Goal: Complete application form: Complete application form

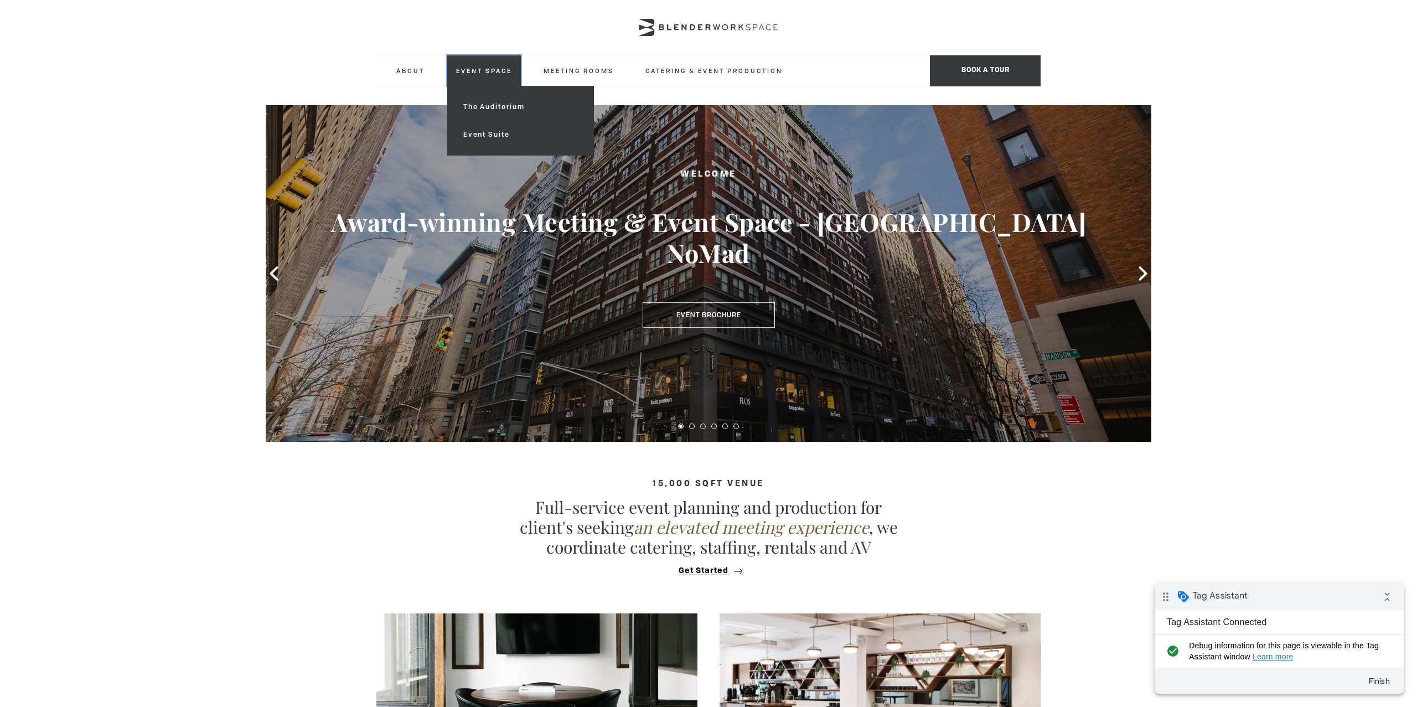
click at [464, 74] on link "Event Space" at bounding box center [484, 70] width 74 height 30
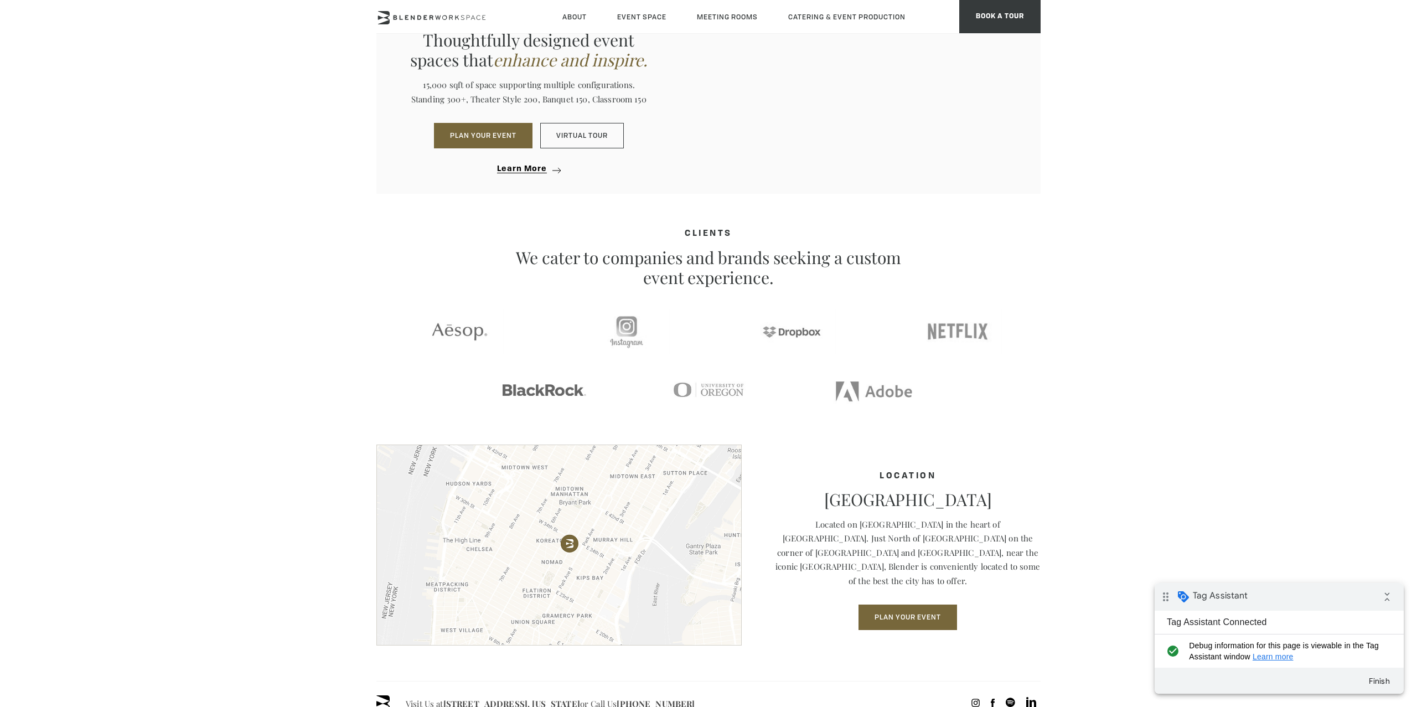
scroll to position [1082, 0]
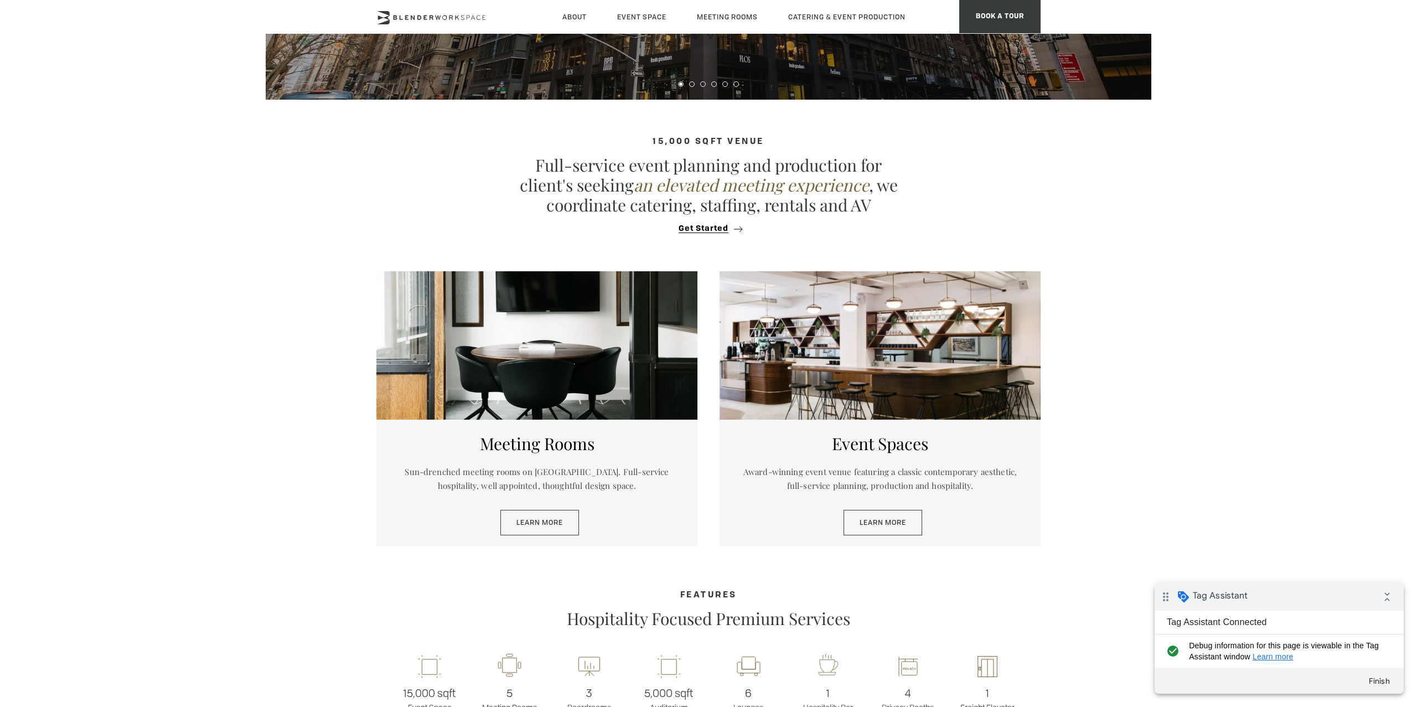
scroll to position [714, 0]
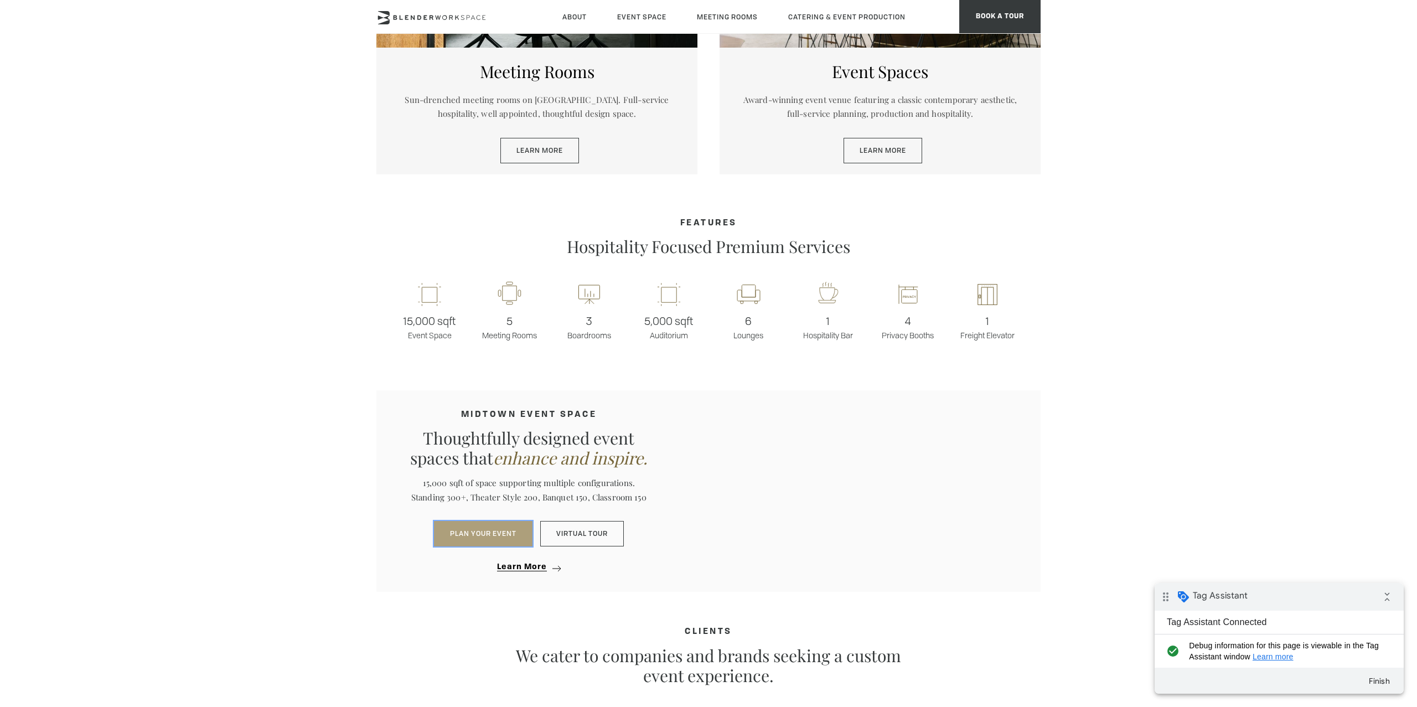
click at [490, 536] on button "PLAN YOUR EVENT" at bounding box center [483, 533] width 99 height 25
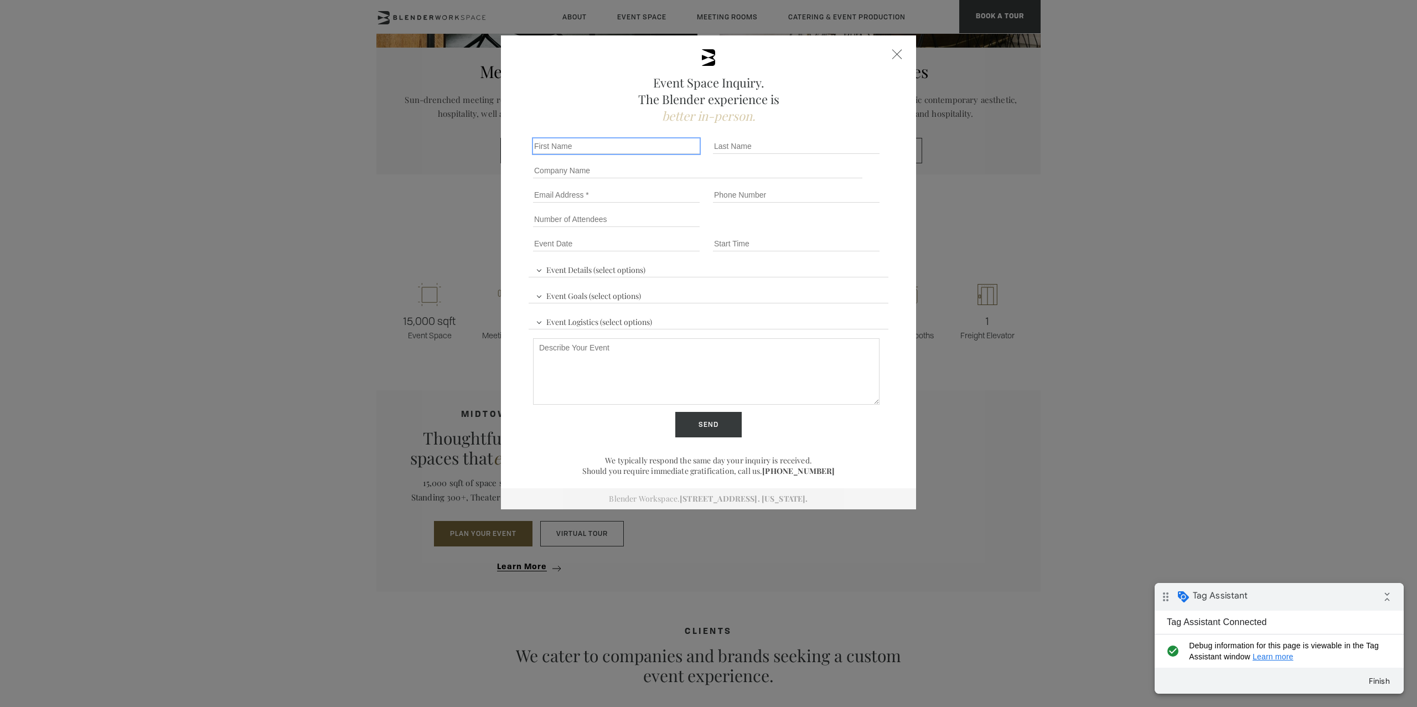
click at [642, 146] on input "First name *" at bounding box center [616, 145] width 167 height 15
type input "Test"
click at [730, 151] on input "Last name *" at bounding box center [796, 145] width 167 height 15
type input "Test"
click at [529, 144] on div "First name * Test" at bounding box center [619, 146] width 180 height 24
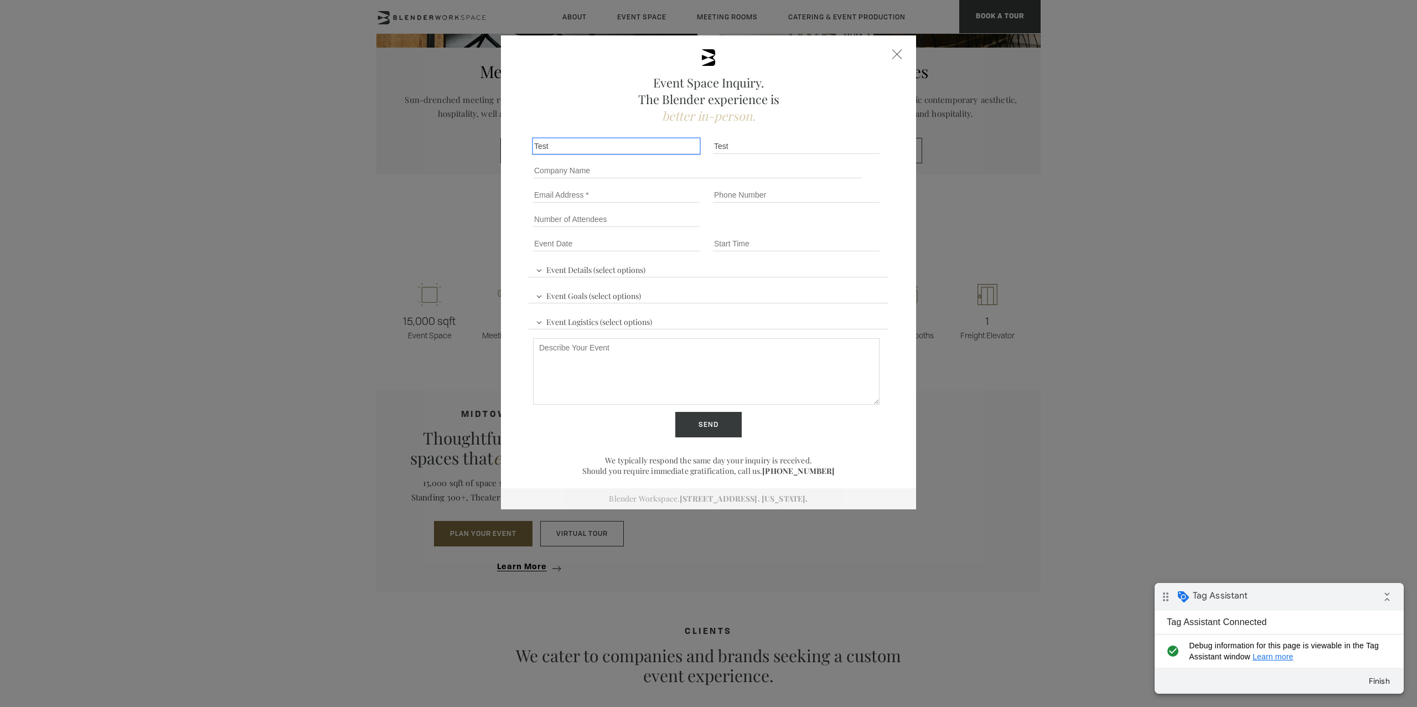
click at [533, 146] on input "Test" at bounding box center [616, 145] width 167 height 15
type input "Test"
click at [639, 195] on input "Email" at bounding box center [616, 194] width 167 height 15
type input "jasmine@inboxcommunications.com"
click at [746, 199] on input "Phone number" at bounding box center [796, 194] width 167 height 15
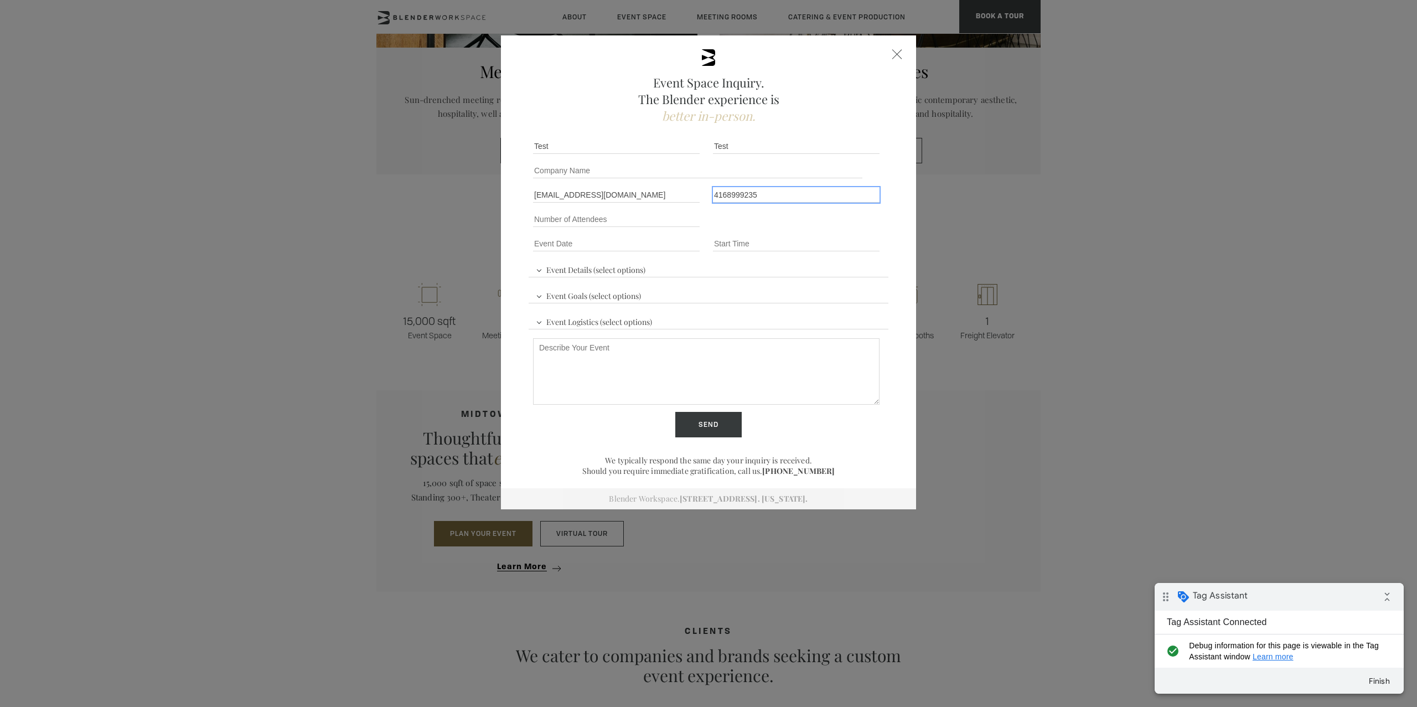
type input "4168999235"
click at [659, 223] on input "Number of Attendees" at bounding box center [616, 218] width 167 height 15
type input "50"
click at [658, 242] on input "Event Date *" at bounding box center [616, 243] width 167 height 15
type div "2025-08-27"
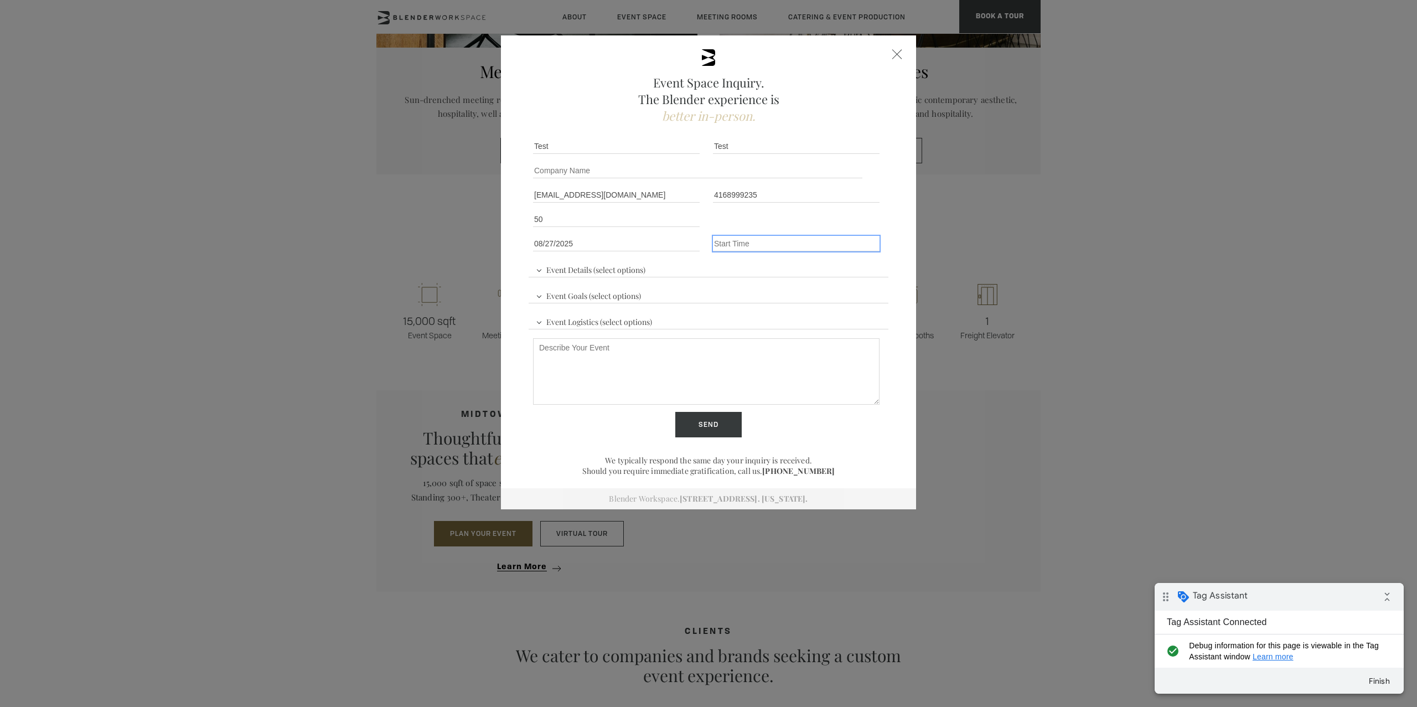
click at [757, 243] on input "Event Time" at bounding box center [796, 243] width 167 height 15
type input "7pm"
click at [694, 272] on div "Event Details (select options) Conference Workshop Product Launch Trade Show Fu…" at bounding box center [709, 317] width 360 height 123
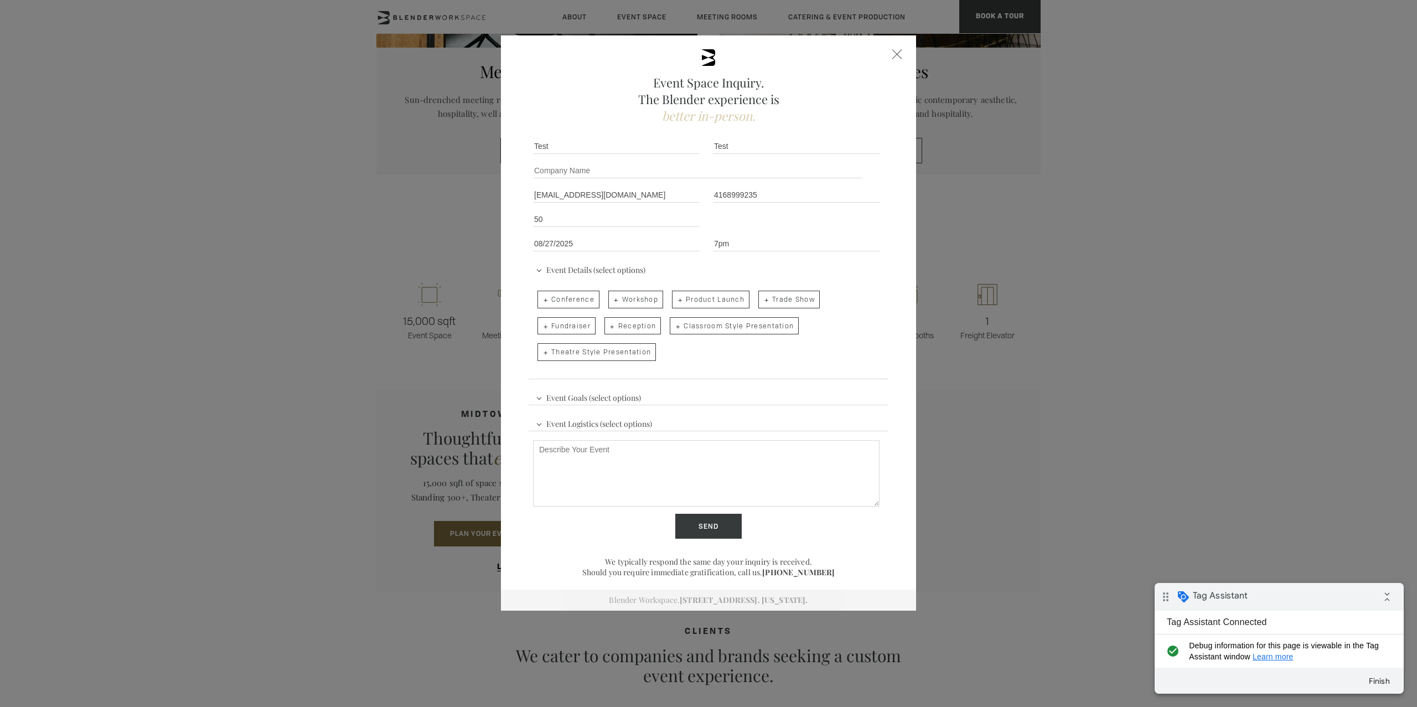
click at [669, 302] on label "Product Launch" at bounding box center [711, 299] width 86 height 27
click at [669, 302] on input "Product Launch" at bounding box center [671, 293] width 7 height 15
checkbox input "true"
click at [565, 275] on span "Event Details (select options)" at bounding box center [590, 268] width 115 height 17
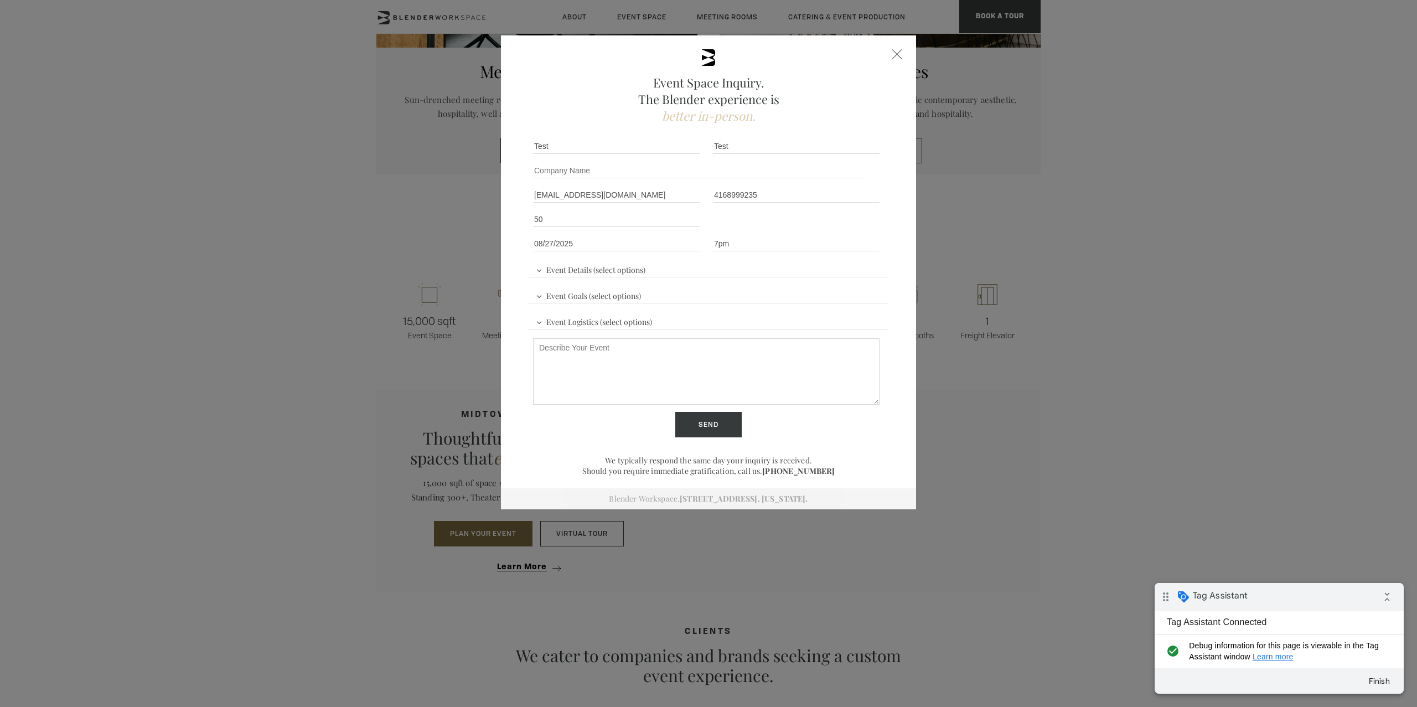
click at [575, 296] on span "Event Goals (select options)" at bounding box center [588, 294] width 111 height 17
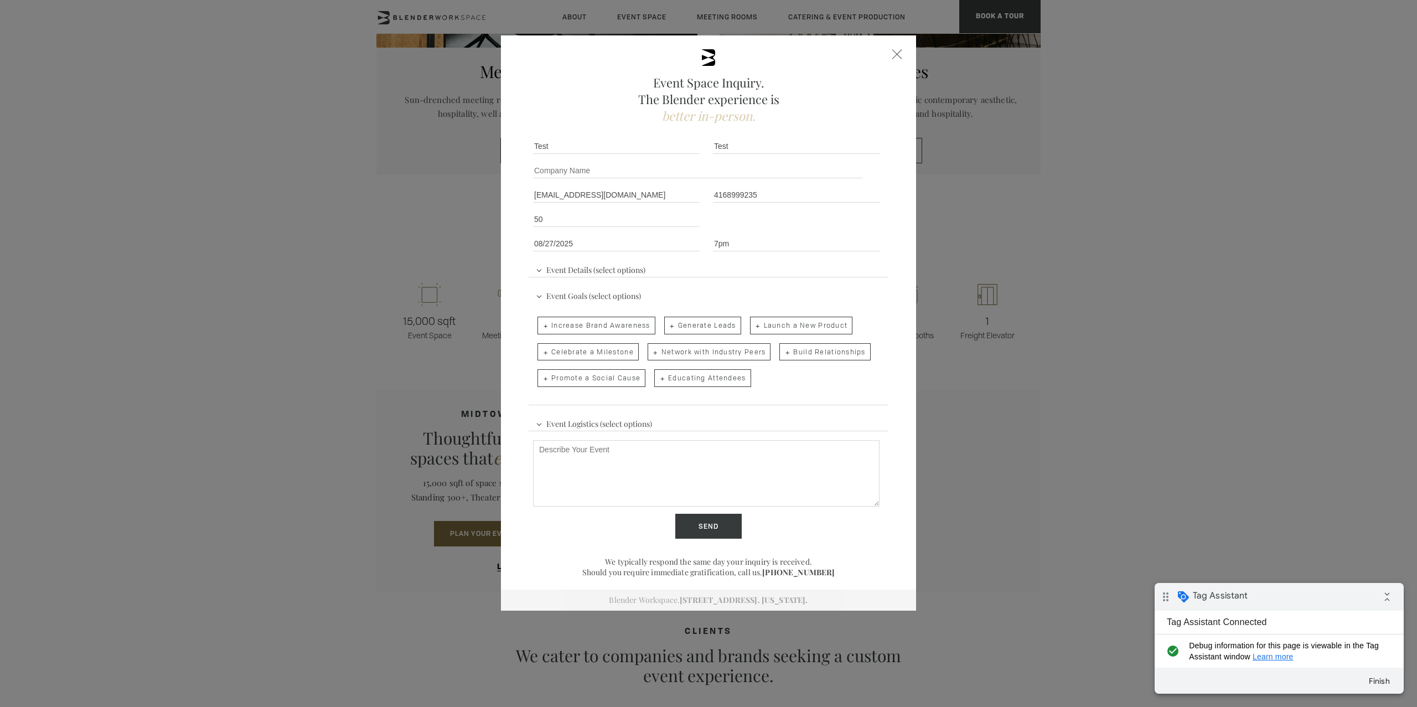
click at [684, 328] on span "Generate Leads" at bounding box center [702, 326] width 77 height 18
click at [667, 328] on input "Generate Leads" at bounding box center [663, 319] width 7 height 15
checkbox input "true"
click at [598, 427] on span "Event Logistics (select options)" at bounding box center [594, 422] width 122 height 17
drag, startPoint x: 618, startPoint y: 350, endPoint x: 621, endPoint y: 359, distance: 9.8
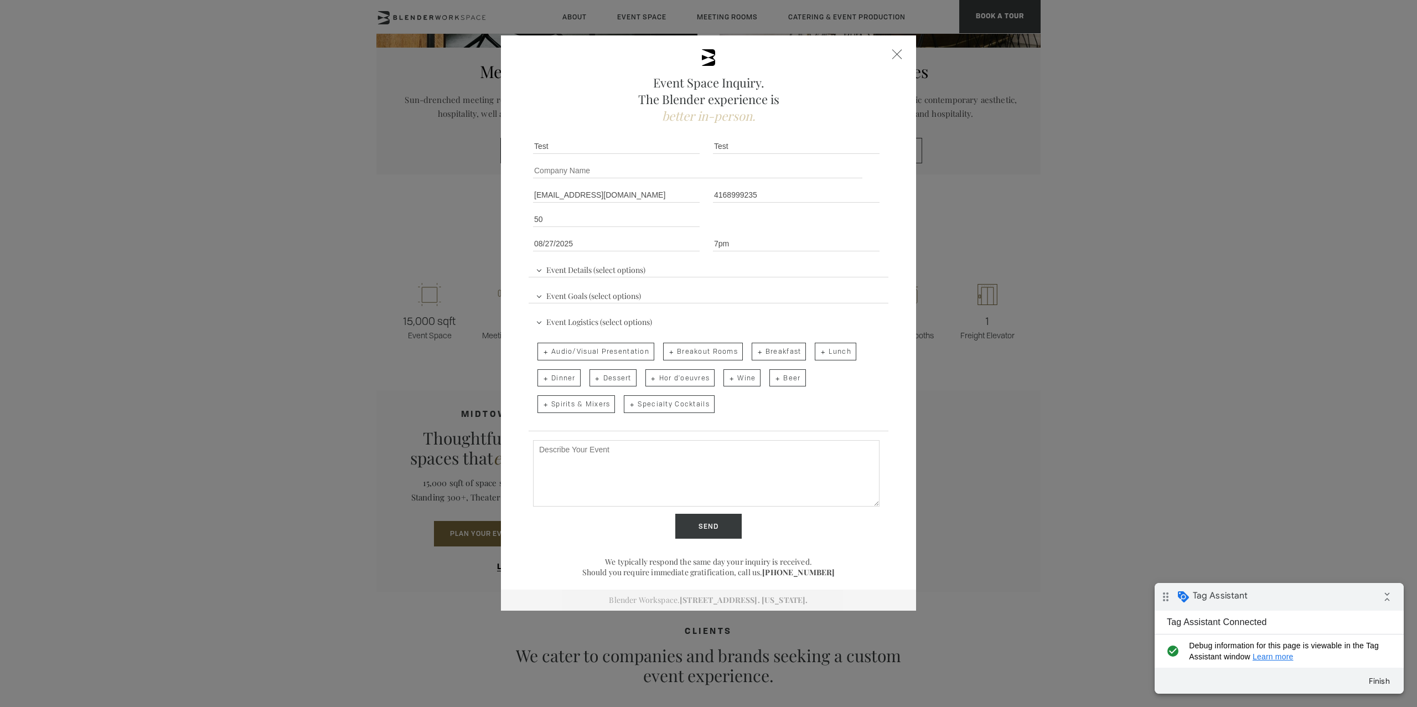
click at [619, 351] on span "Audio/Visual Presentation" at bounding box center [596, 352] width 117 height 18
click at [540, 351] on input "Audio/Visual Presentation" at bounding box center [536, 345] width 7 height 15
checkbox input "true"
click at [631, 461] on textarea "Describe Your Event" at bounding box center [706, 473] width 347 height 66
type textarea "Test for tag assistant"
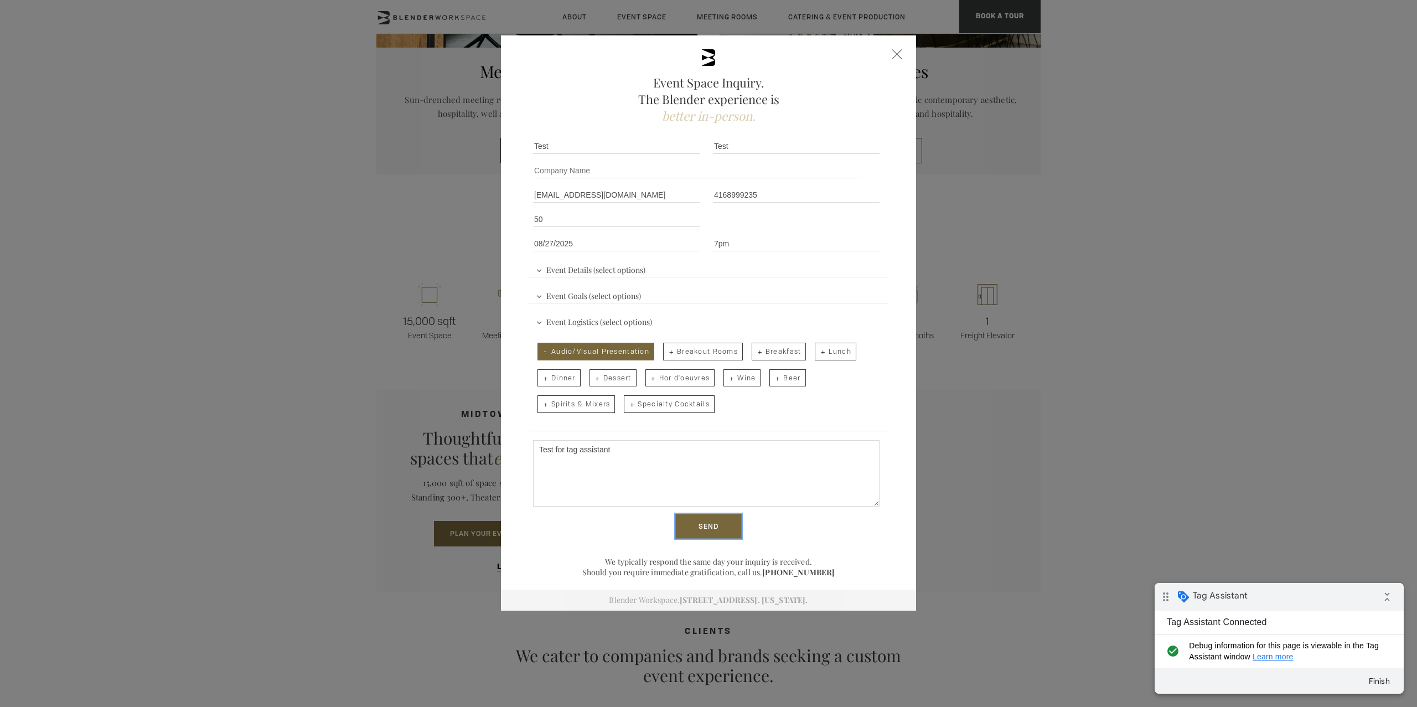
click at [701, 522] on input "Send" at bounding box center [708, 526] width 66 height 25
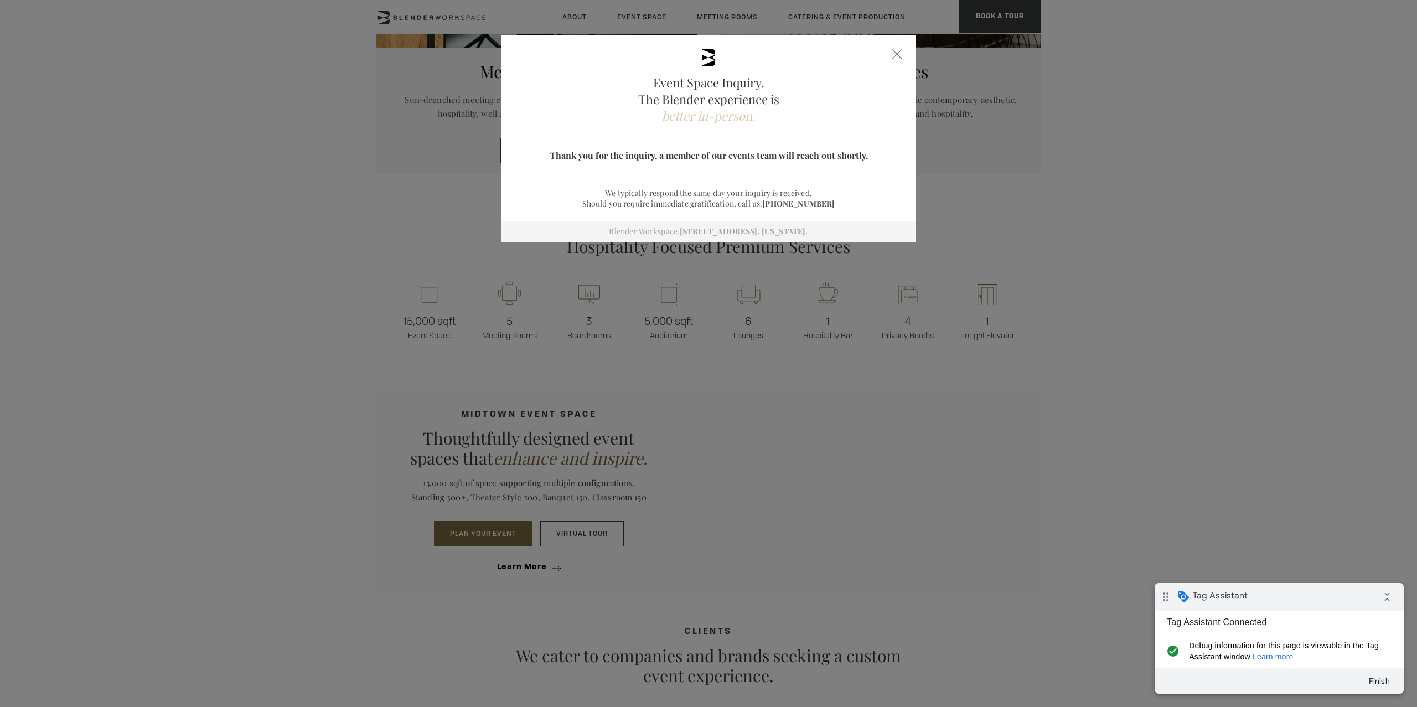
click at [895, 57] on div at bounding box center [897, 54] width 10 height 10
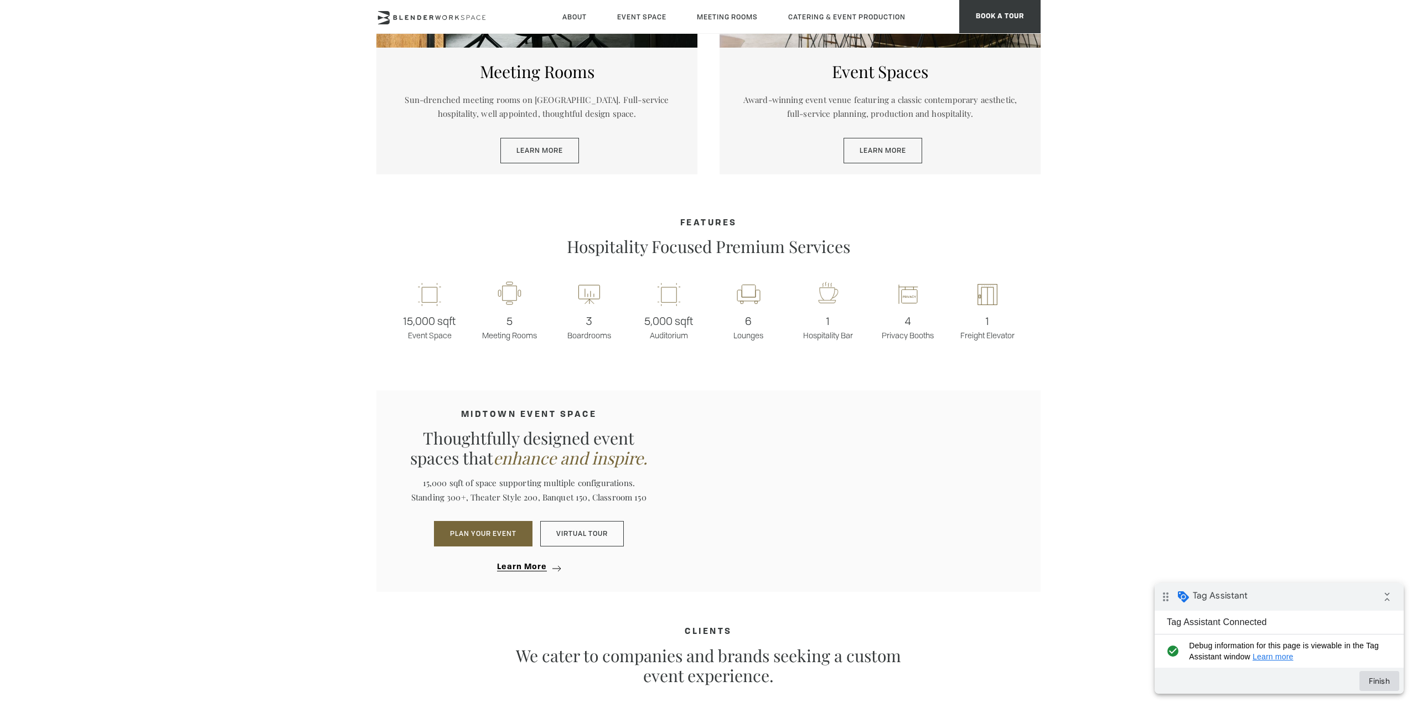
click at [1371, 677] on button "Finish" at bounding box center [1380, 681] width 40 height 20
